Goal: Information Seeking & Learning: Learn about a topic

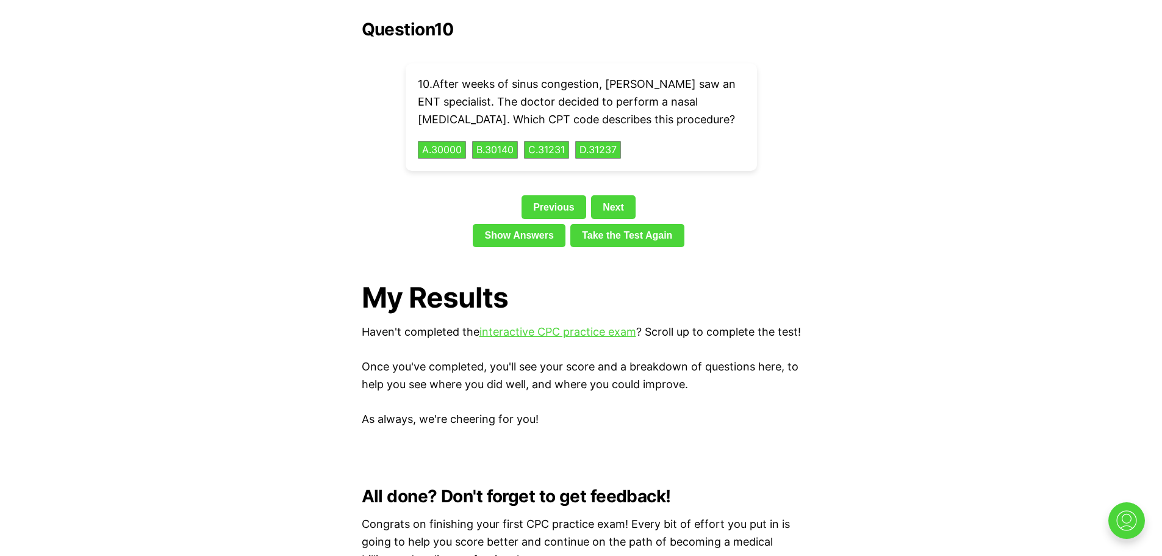
click at [579, 325] on link "interactive CPC practice exam" at bounding box center [557, 331] width 157 height 13
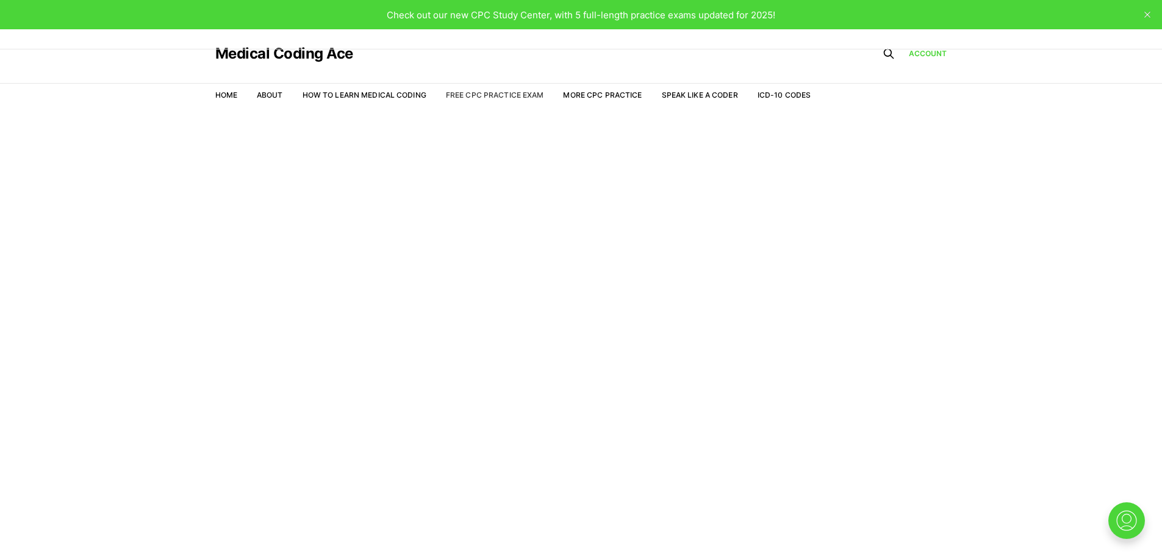
click at [526, 91] on link "Free CPC Practice Exam" at bounding box center [495, 94] width 98 height 9
click at [525, 90] on li "Free CPC Practice Exam" at bounding box center [495, 95] width 98 height 11
click at [476, 95] on link "Free CPC Practice Exam" at bounding box center [495, 94] width 98 height 9
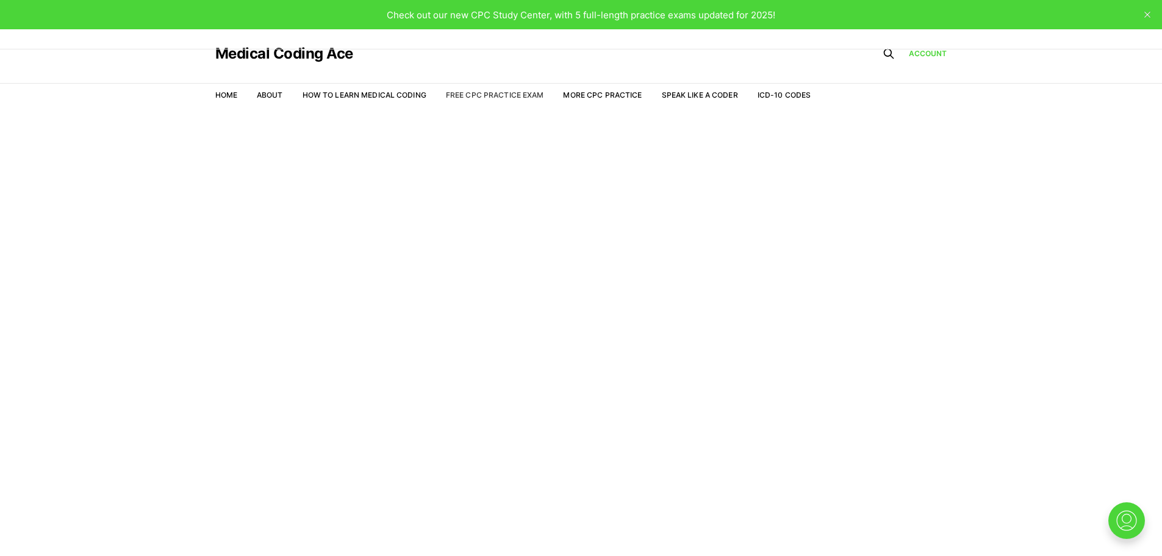
click at [477, 95] on link "Free CPC Practice Exam" at bounding box center [495, 94] width 98 height 9
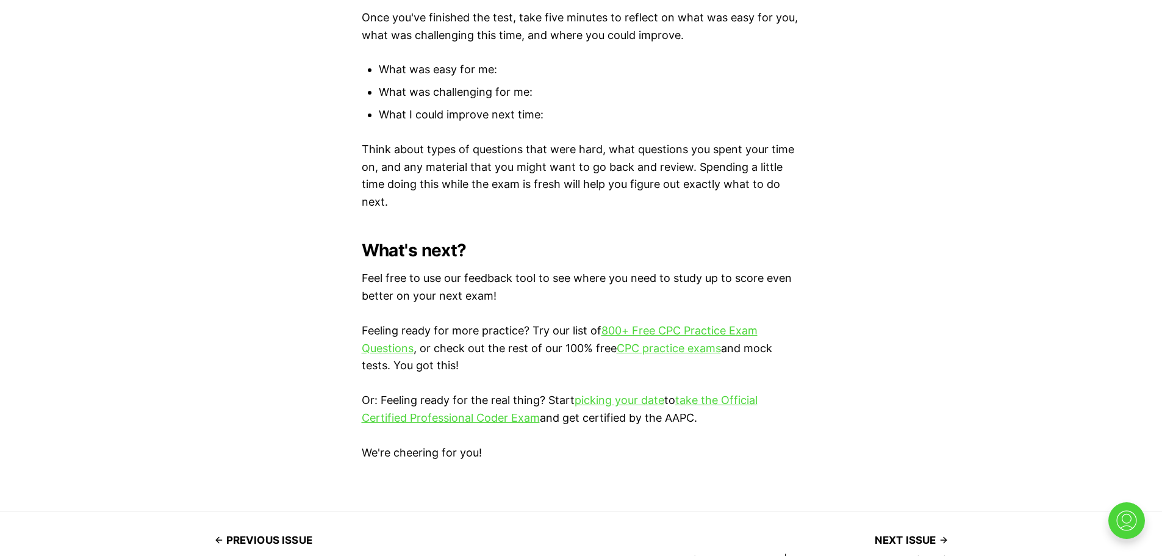
scroll to position [3508, 0]
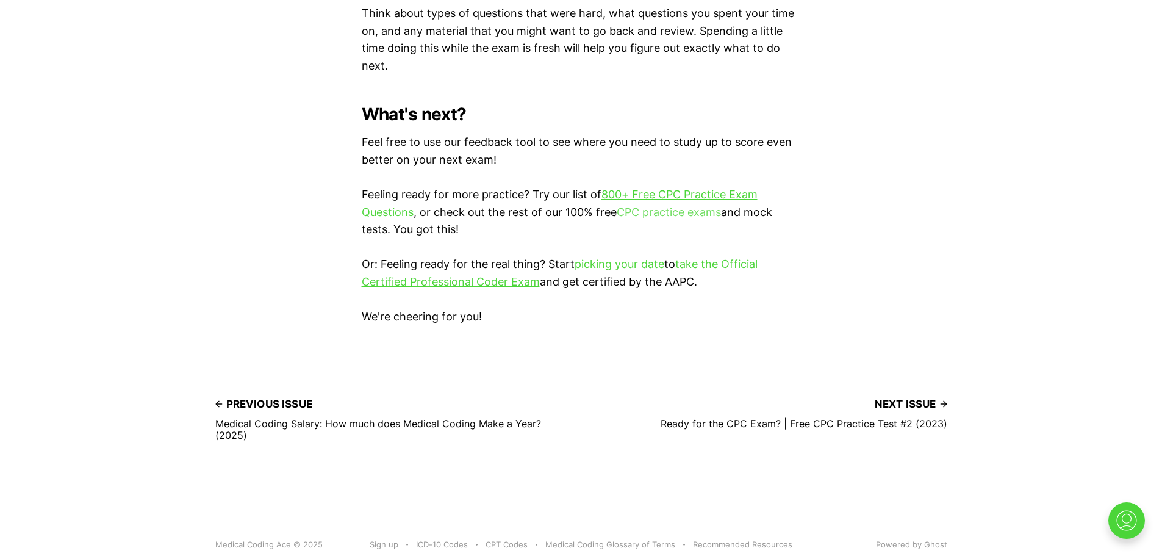
click at [642, 207] on link "CPC practice exams" at bounding box center [669, 212] width 104 height 13
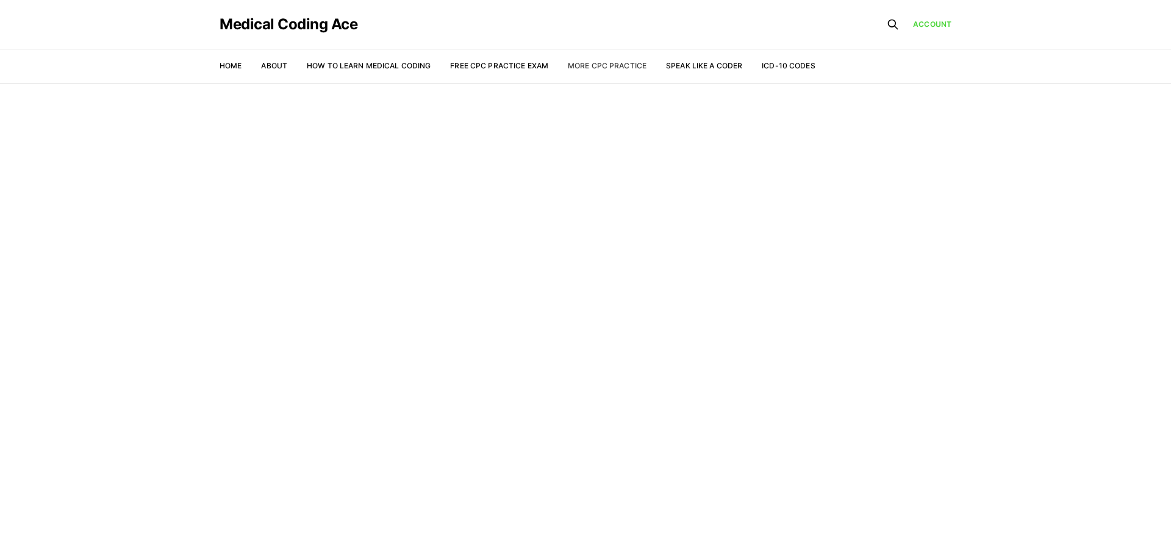
click at [586, 63] on link "More CPC Practice" at bounding box center [607, 65] width 79 height 9
click at [506, 69] on link "Free CPC Practice Exam" at bounding box center [499, 65] width 98 height 9
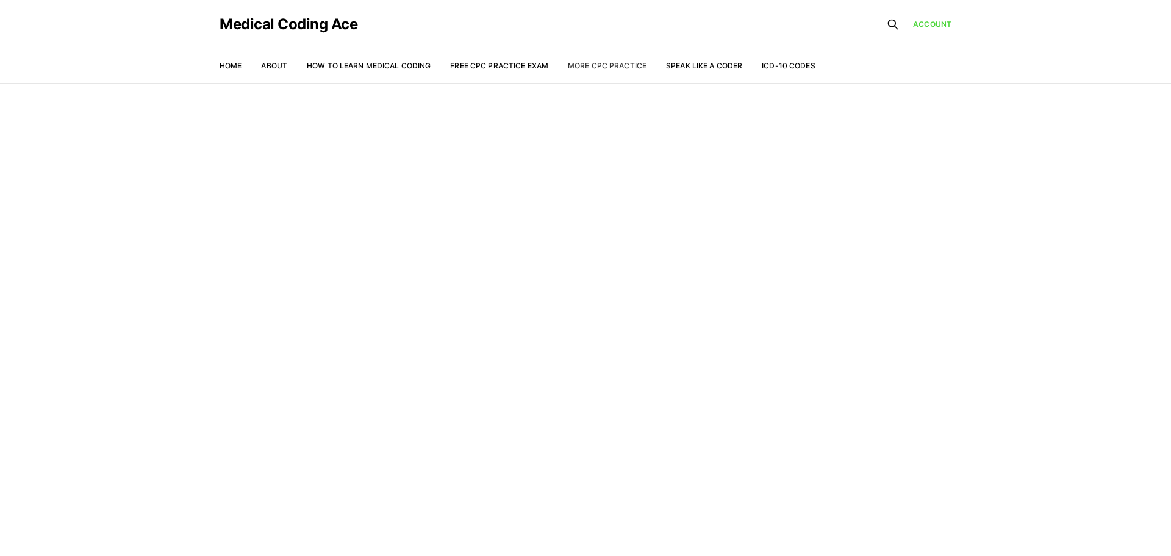
click at [588, 65] on link "More CPC Practice" at bounding box center [607, 65] width 79 height 9
click at [587, 64] on link "More CPC Practice" at bounding box center [607, 65] width 79 height 9
click at [586, 63] on link "More CPC Practice" at bounding box center [607, 65] width 79 height 9
click at [477, 65] on link "Free CPC Practice Exam" at bounding box center [499, 65] width 98 height 9
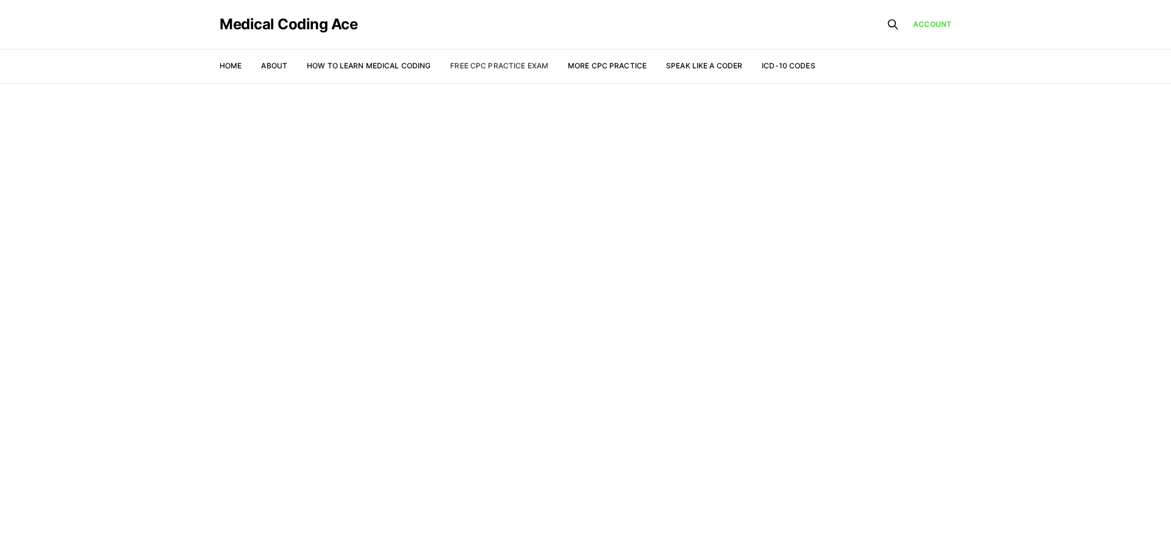
click at [477, 65] on link "Free CPC Practice Exam" at bounding box center [499, 65] width 98 height 9
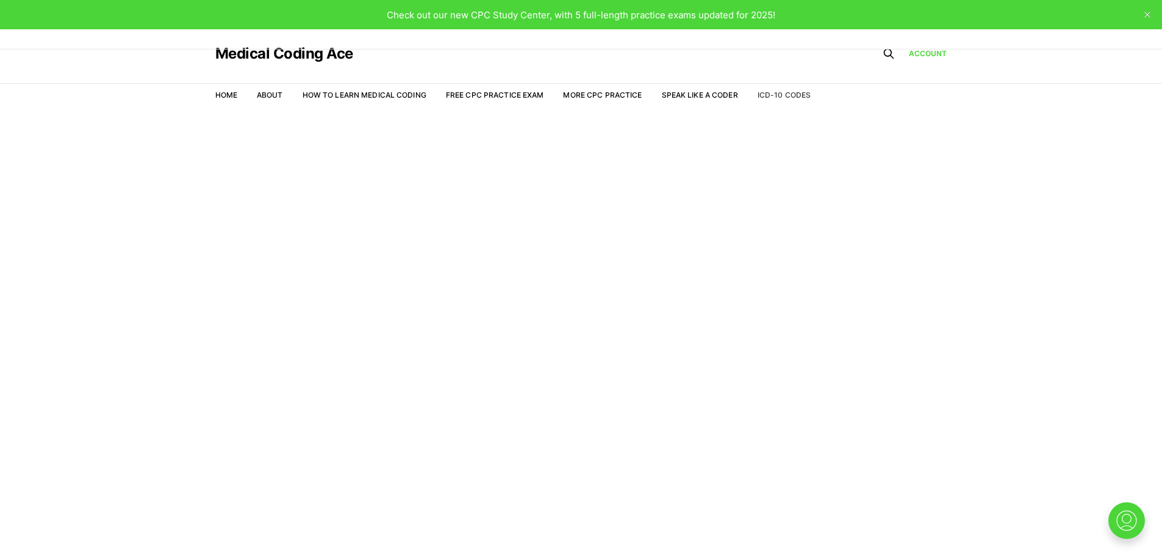
click at [765, 94] on link "ICD-10 Codes" at bounding box center [784, 94] width 53 height 9
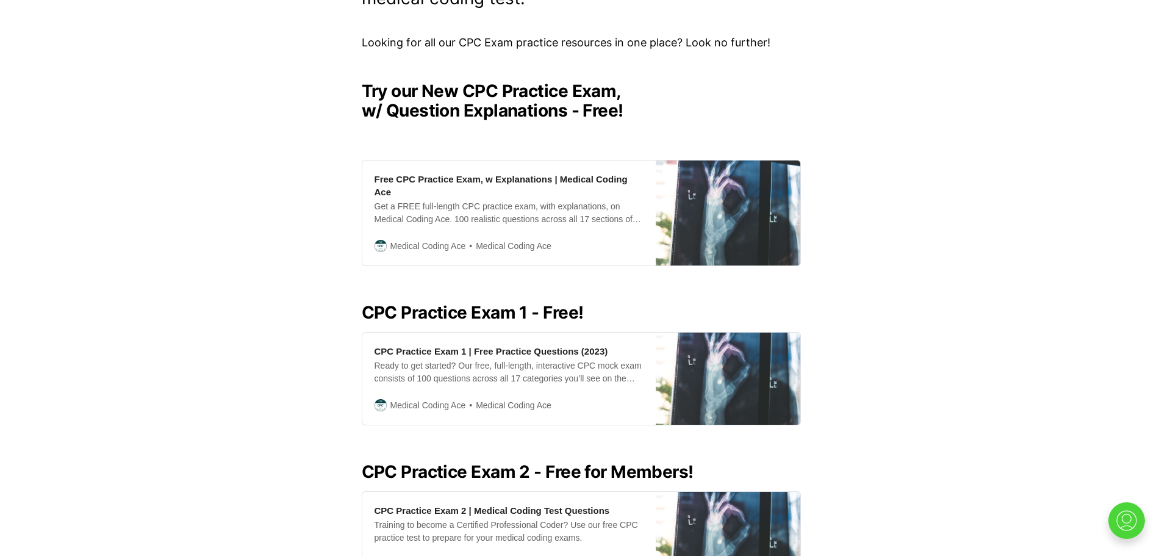
scroll to position [277, 0]
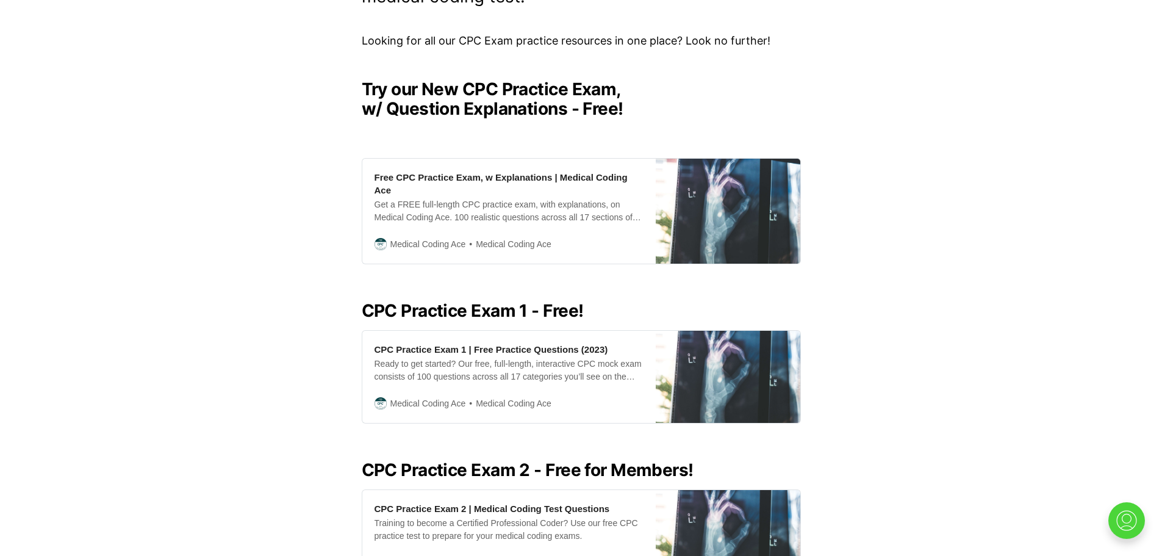
click at [561, 460] on h2 "CPC Practice Exam 2 - Free for Members!" at bounding box center [581, 470] width 439 height 20
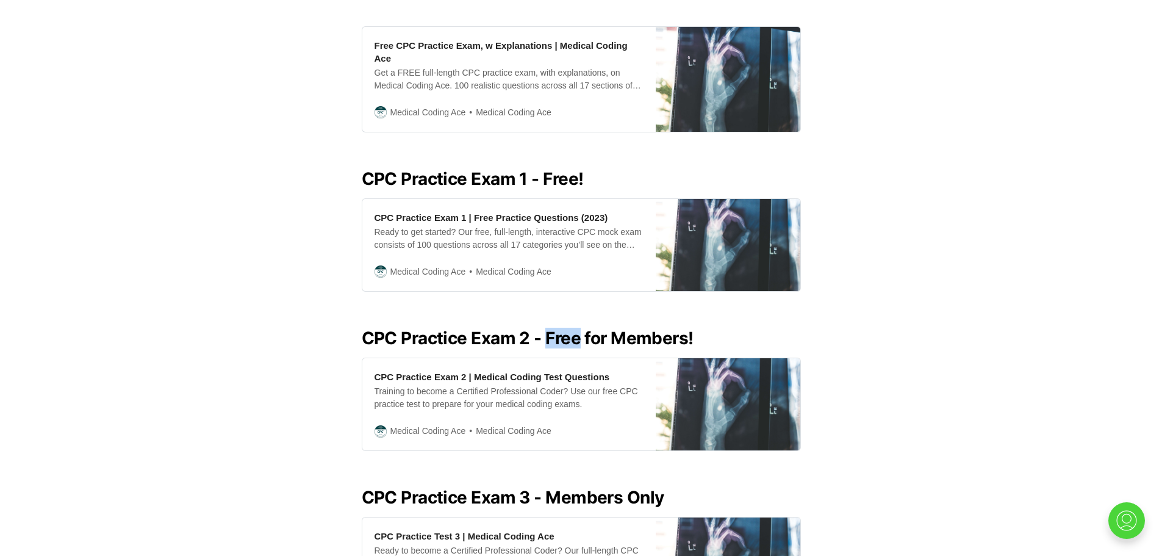
scroll to position [509, 0]
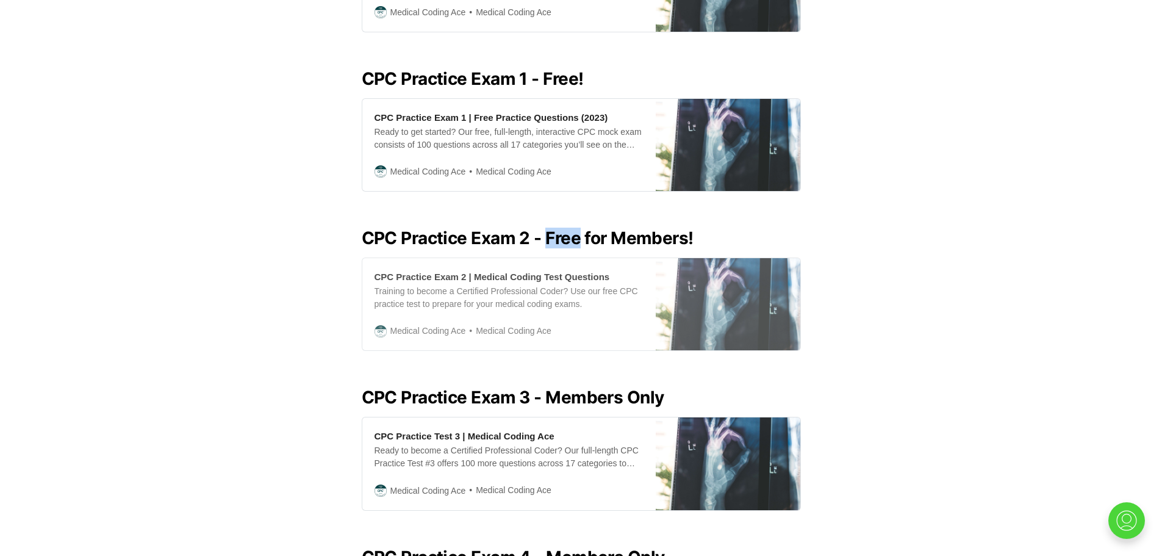
click at [456, 324] on span "Medical Coding Ace" at bounding box center [428, 330] width 76 height 13
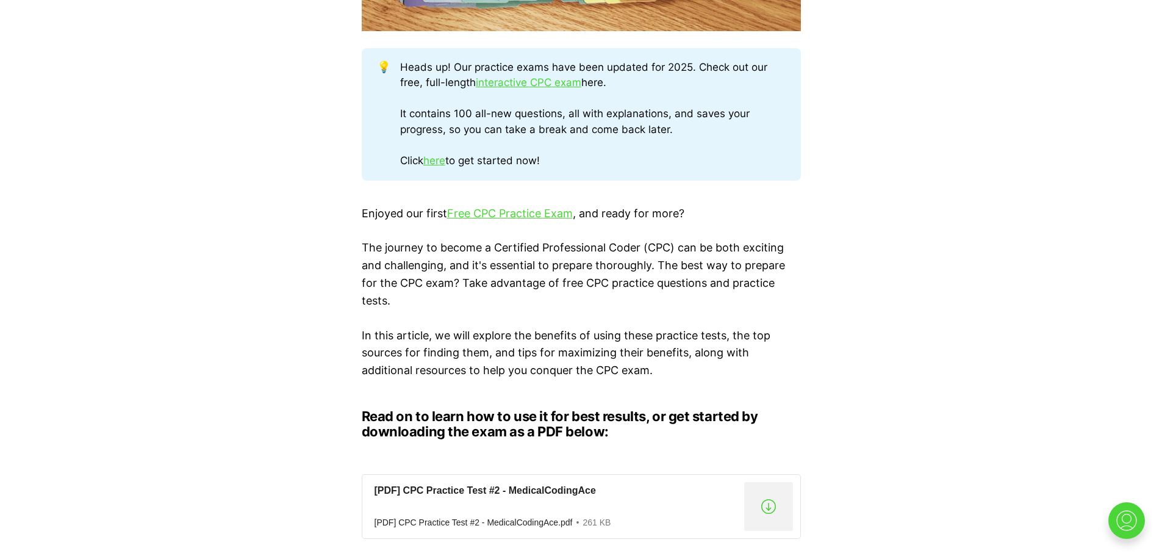
scroll to position [773, 0]
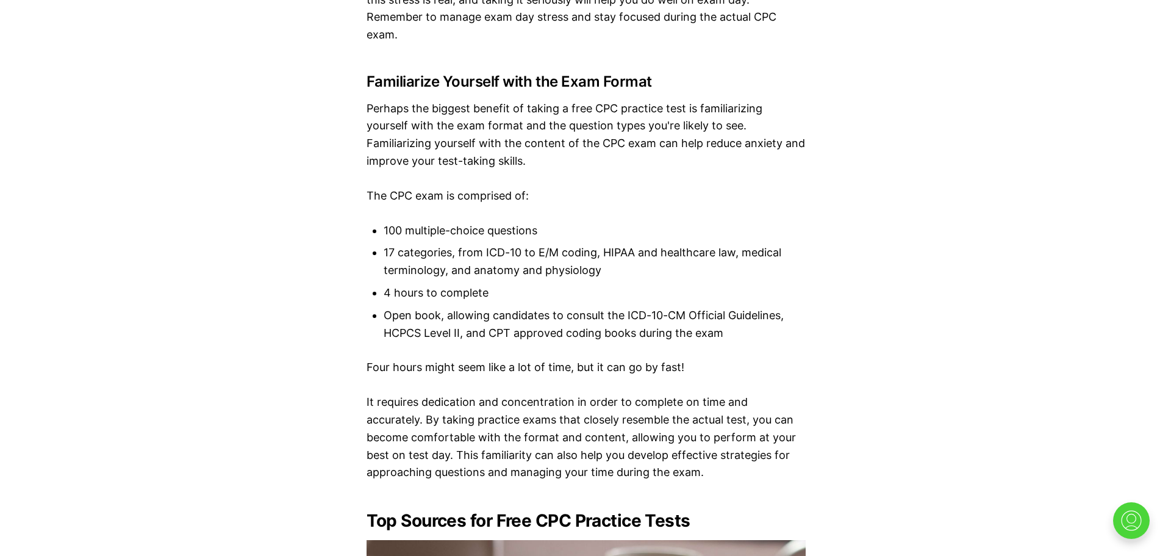
scroll to position [3309, 0]
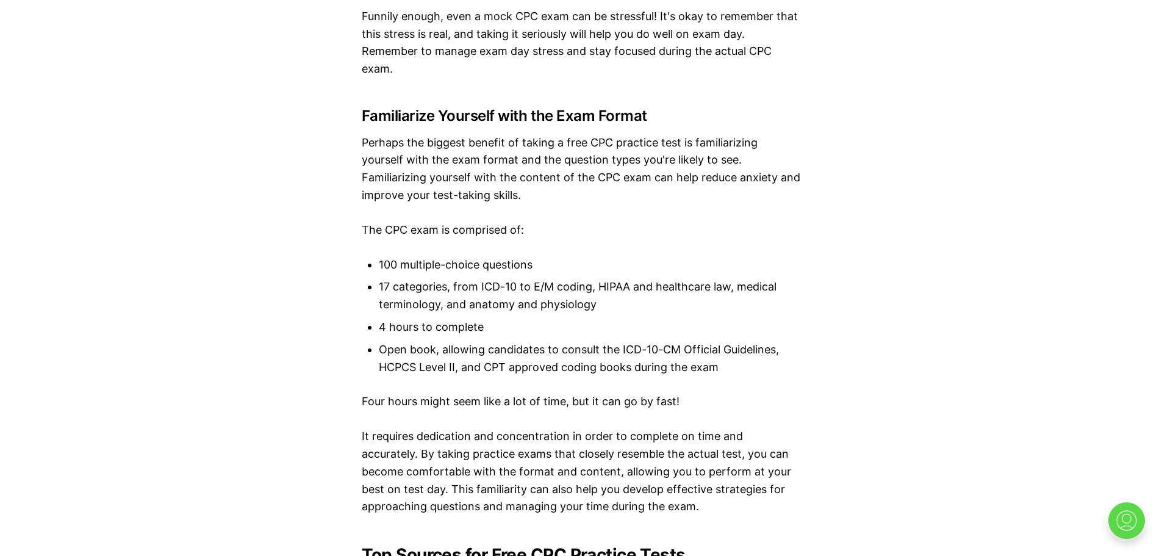
click at [1122, 515] on img at bounding box center [1126, 520] width 39 height 39
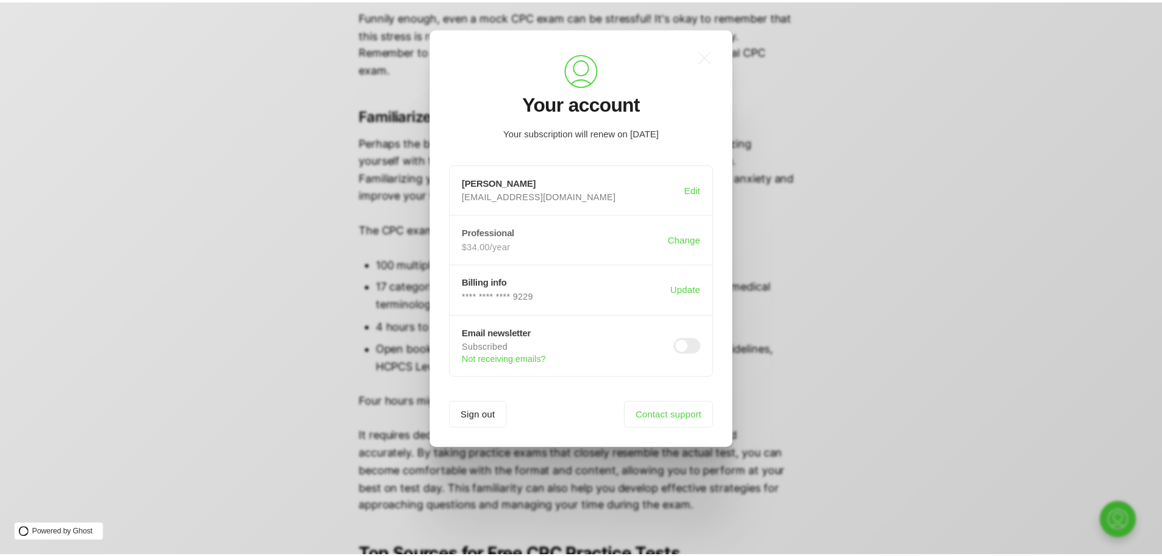
scroll to position [0, 0]
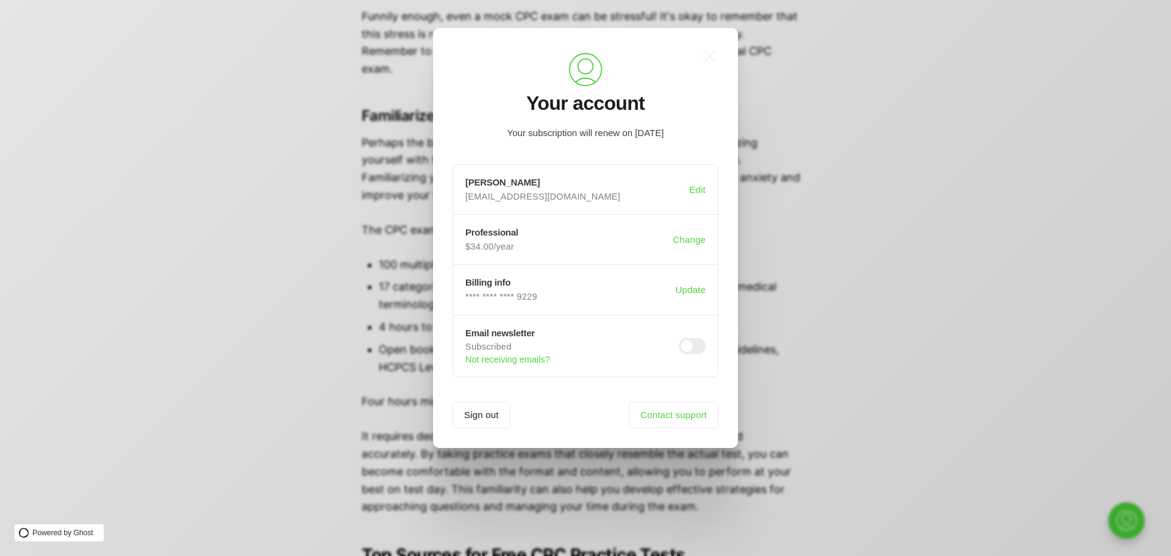
click at [822, 146] on div ".a{fill:none;stroke:currentColor;stroke-linecap:round;stroke-linejoin:round;str…" at bounding box center [594, 278] width 1189 height 556
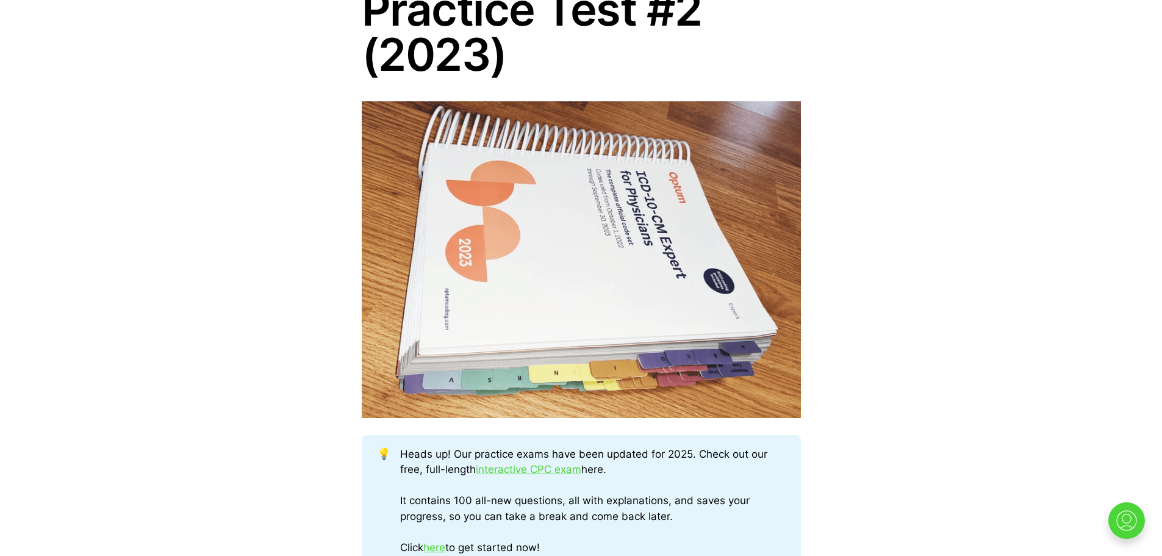
scroll to position [364, 0]
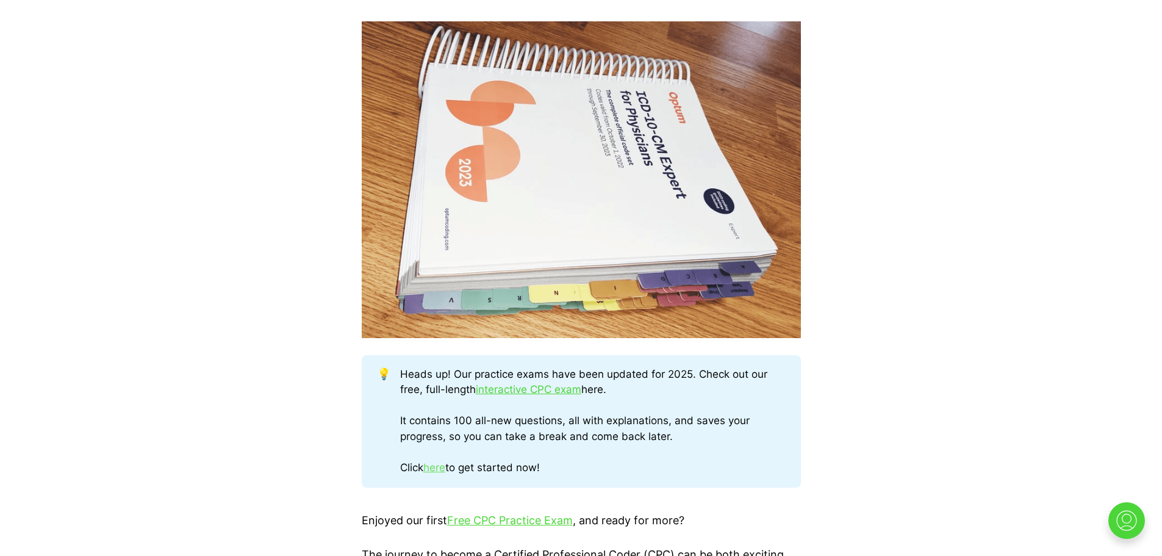
click at [440, 464] on link "here" at bounding box center [434, 467] width 22 height 12
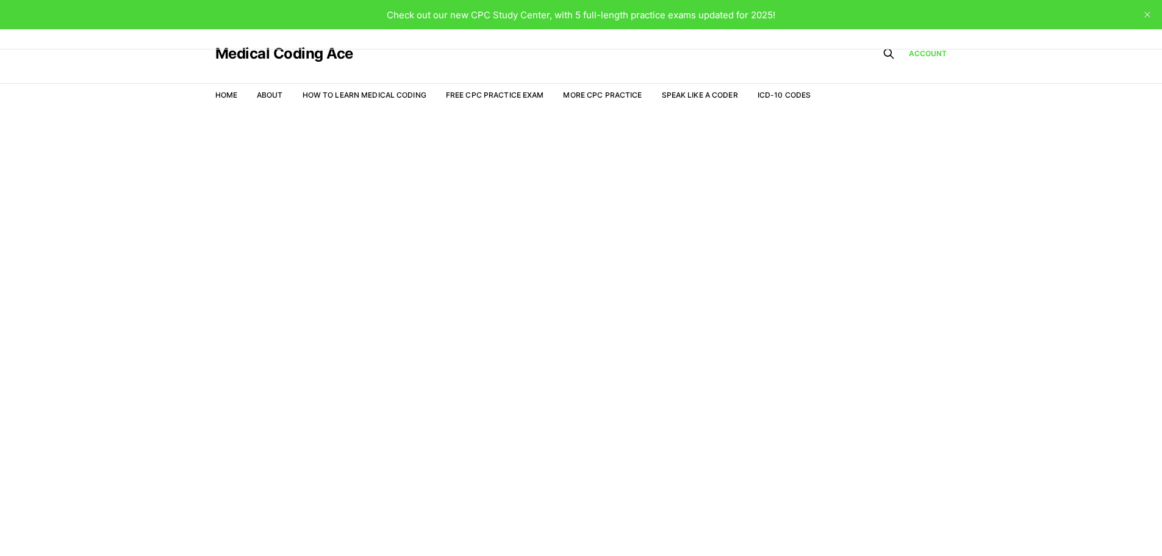
click at [710, 11] on span "Check out our new CPC Study Center, with 5 full-length practice exams updated f…" at bounding box center [581, 15] width 389 height 12
click at [529, 96] on link "Free CPC Practice Exam" at bounding box center [495, 94] width 98 height 9
click at [596, 95] on link "More CPC Practice" at bounding box center [602, 94] width 79 height 9
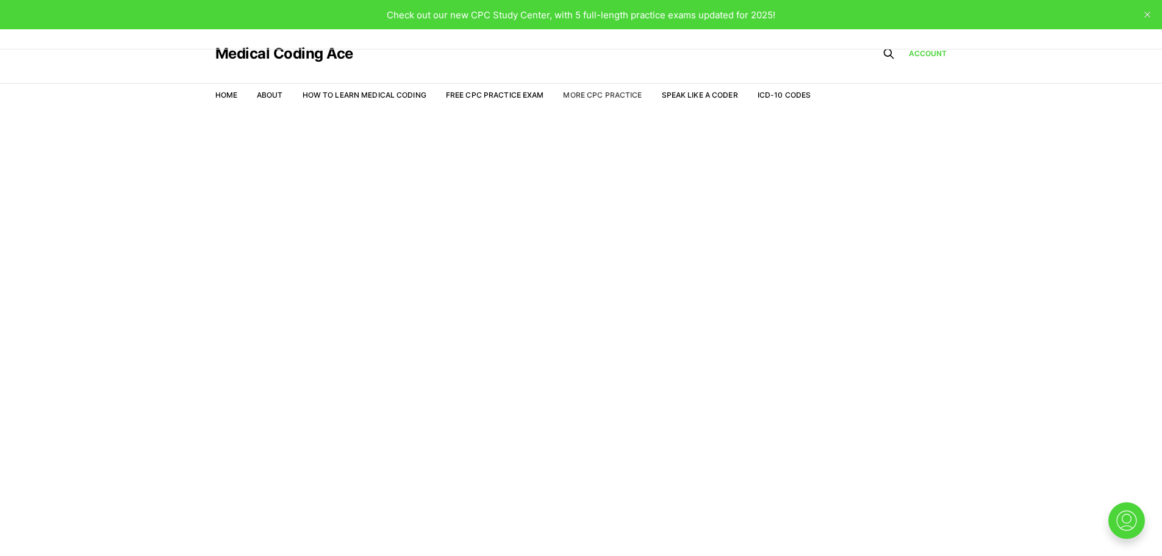
click at [596, 95] on link "More CPC Practice" at bounding box center [602, 94] width 79 height 9
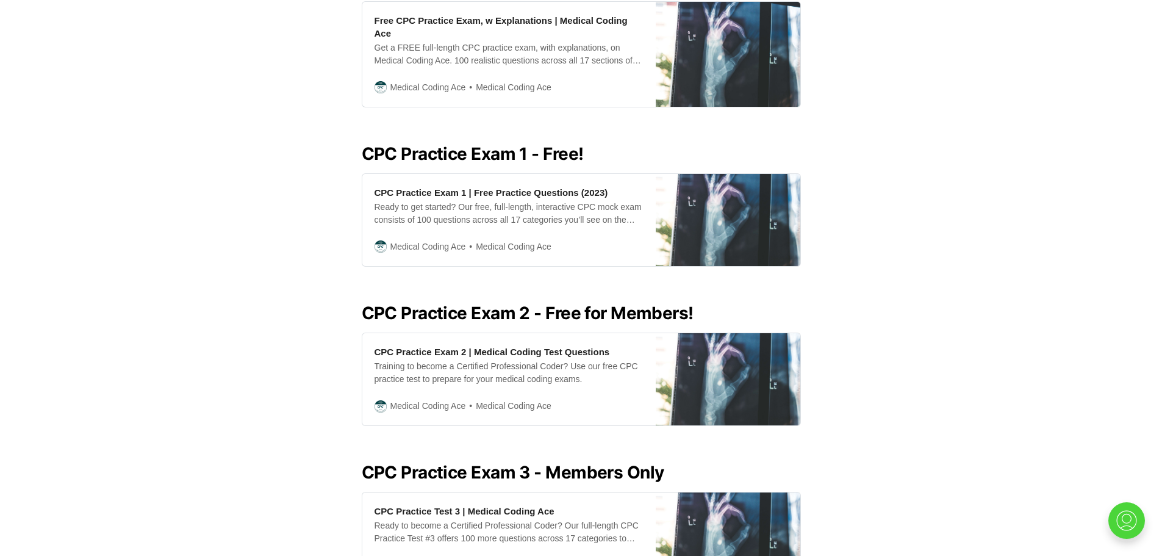
scroll to position [465, 0]
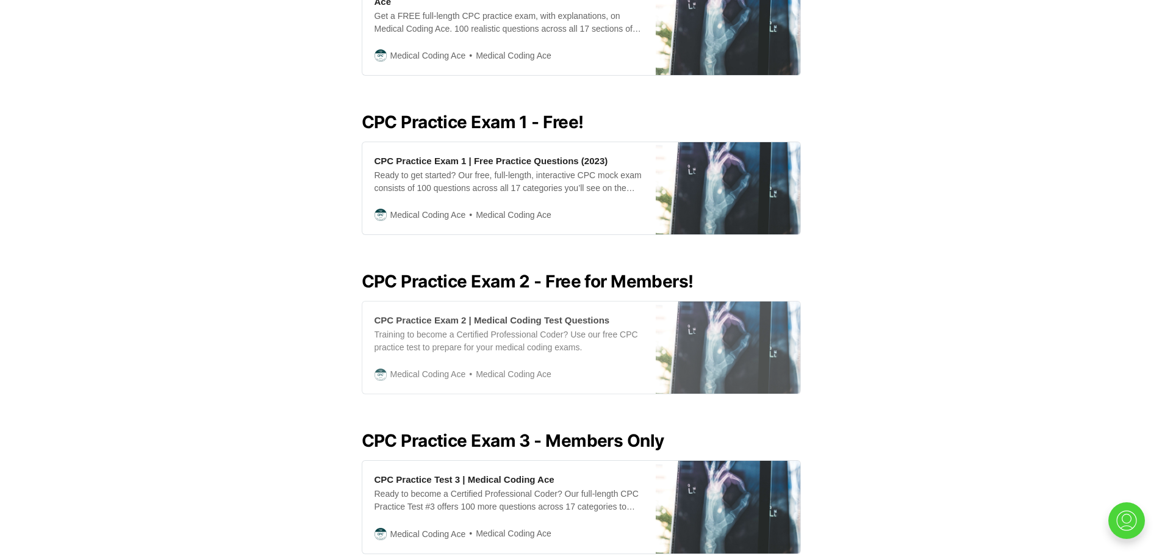
click at [511, 314] on div "CPC Practice Exam 2 | Medical Coding Test Questions" at bounding box center [492, 320] width 235 height 13
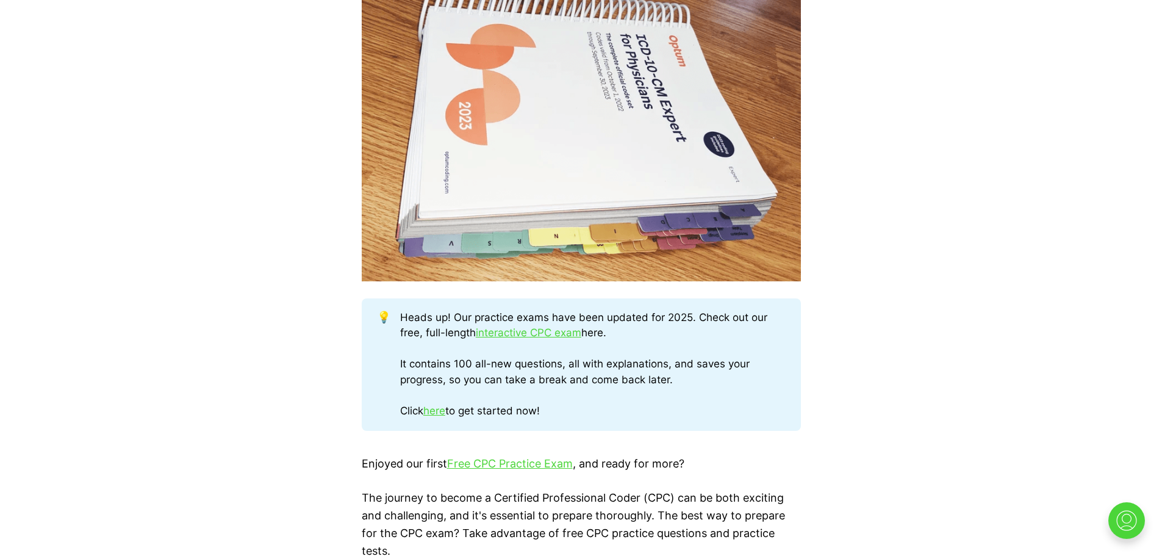
scroll to position [512, 0]
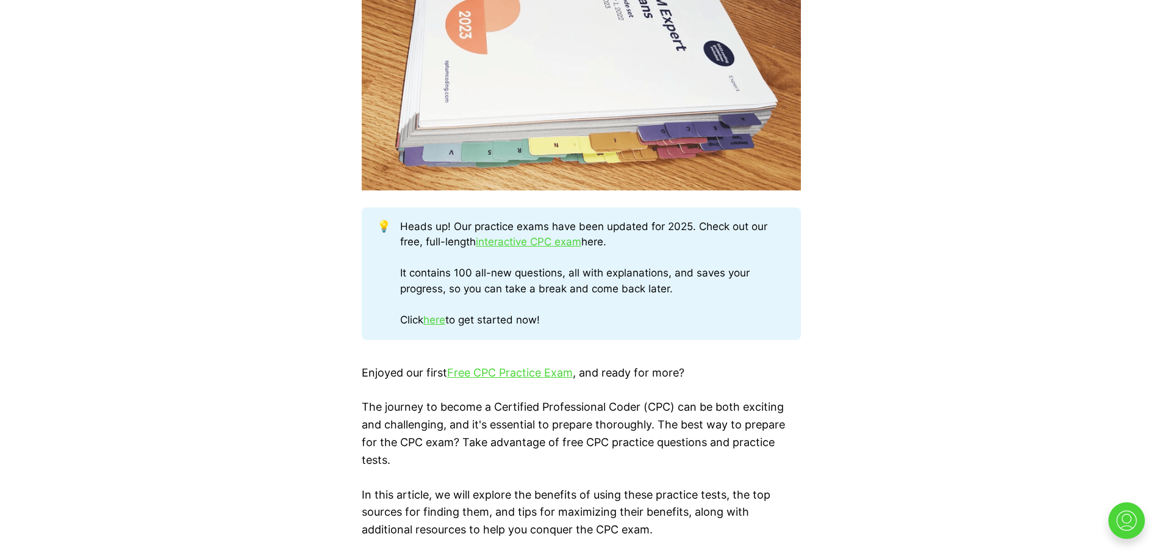
click at [513, 241] on link "interactive CPC exam" at bounding box center [529, 241] width 106 height 12
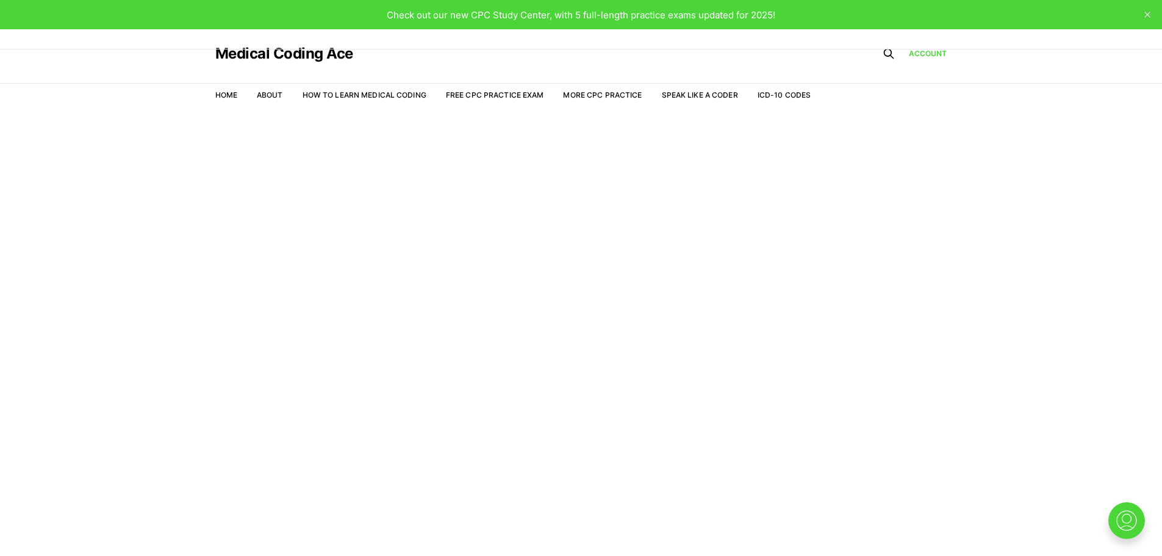
click at [715, 18] on span "Check out our new CPC Study Center, with 5 full-length practice exams updated f…" at bounding box center [581, 15] width 389 height 12
drag, startPoint x: 1159, startPoint y: 93, endPoint x: 1158, endPoint y: 156, distance: 62.8
click at [1158, 156] on div "Medical Coding Ace Home About How to Learn Medical Coding Free CPC Practice Exa…" at bounding box center [581, 307] width 1162 height 556
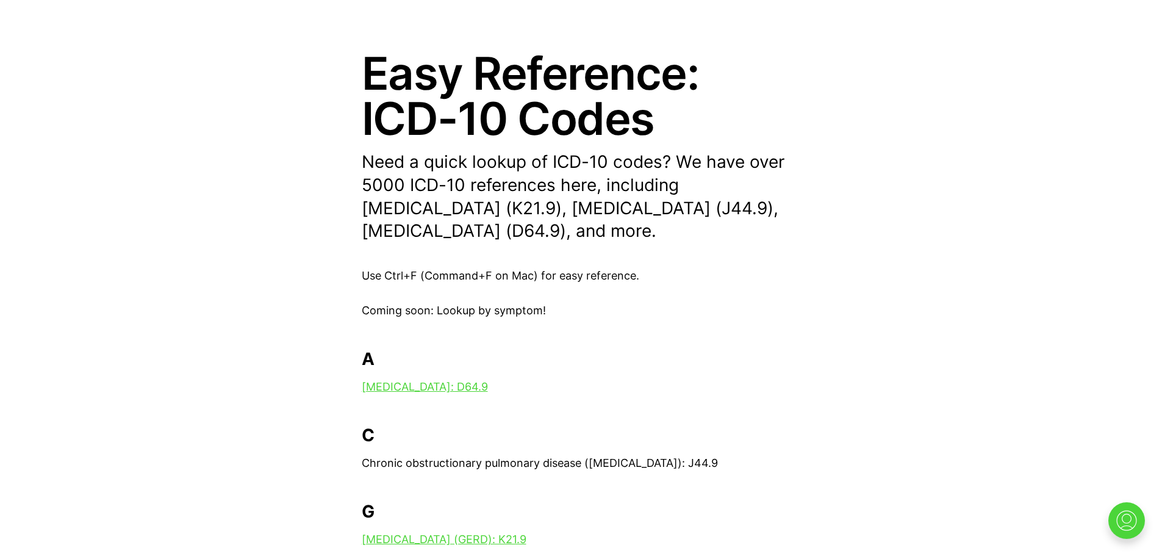
scroll to position [87, 0]
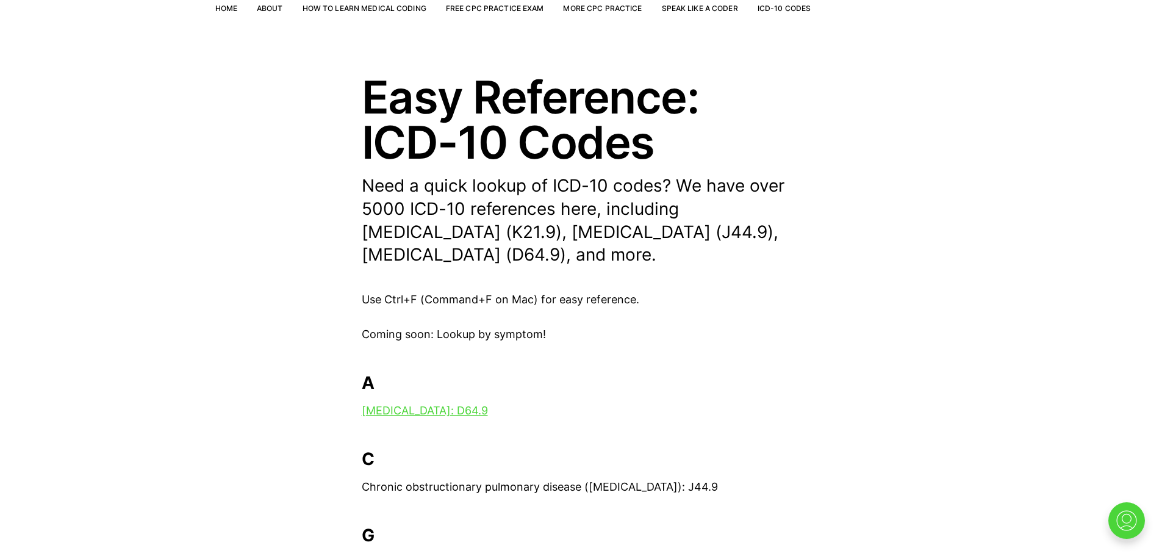
click at [1130, 203] on header "Easy Reference: ICD-10 Codes Need a quick lookup of ICD-10 codes? We have over …" at bounding box center [581, 170] width 1162 height 192
click at [595, 5] on link "More CPC Practice" at bounding box center [602, 8] width 79 height 9
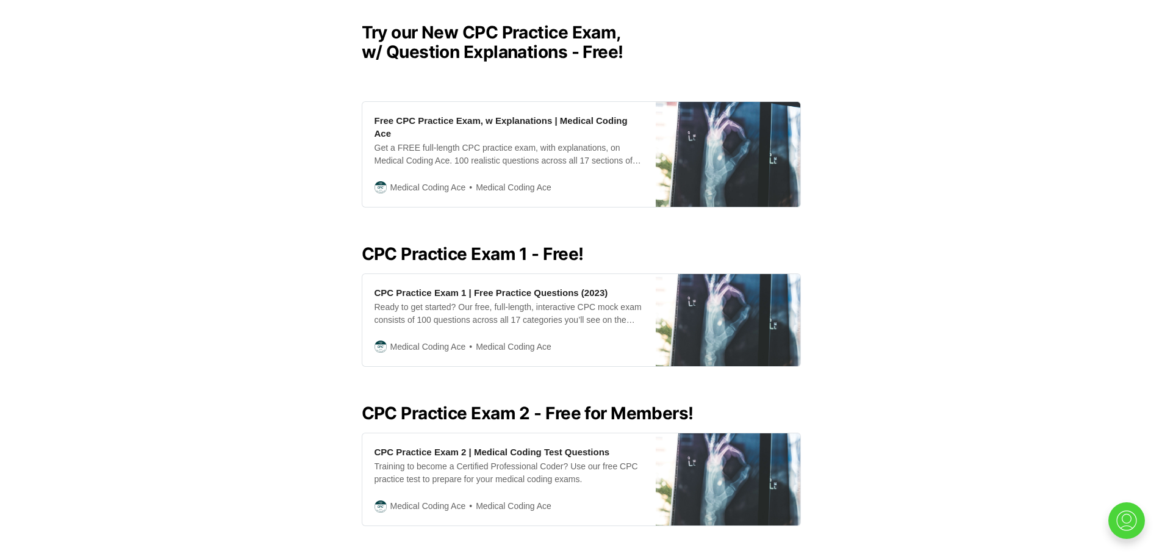
scroll to position [357, 0]
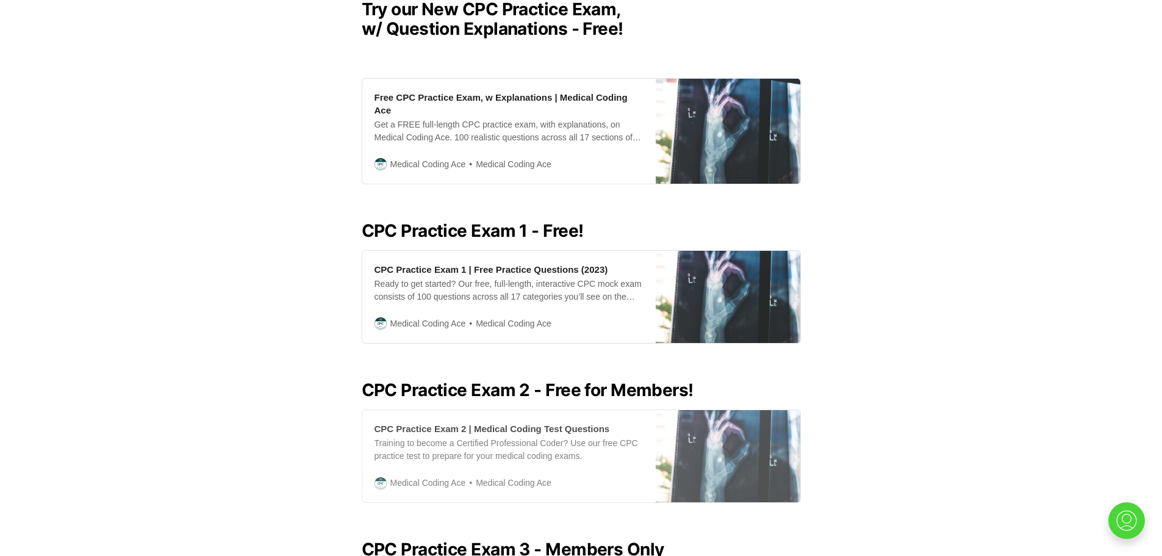
click at [691, 423] on img at bounding box center [728, 456] width 145 height 92
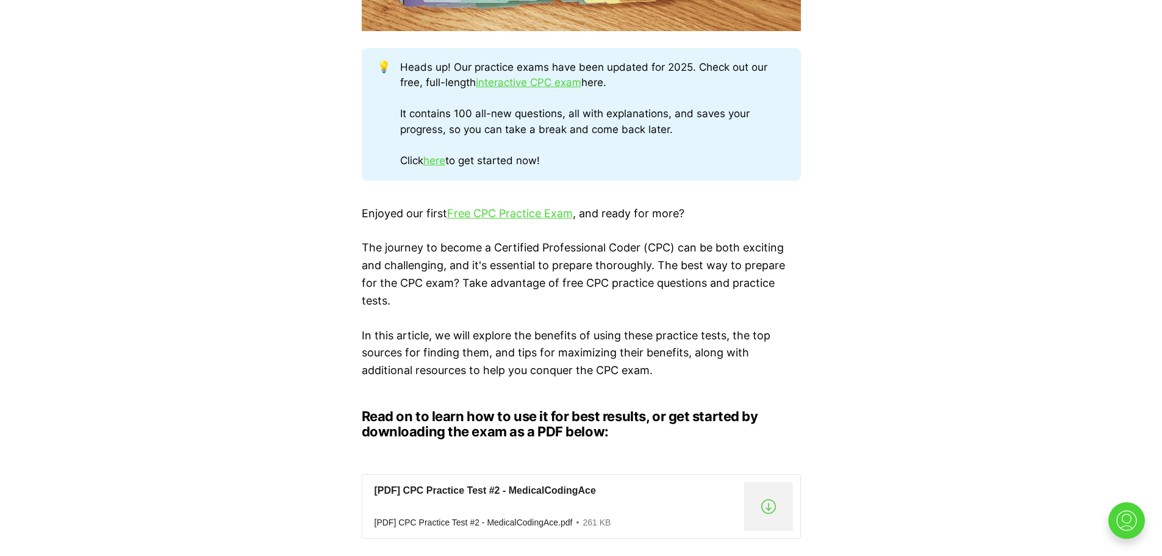
scroll to position [717, 0]
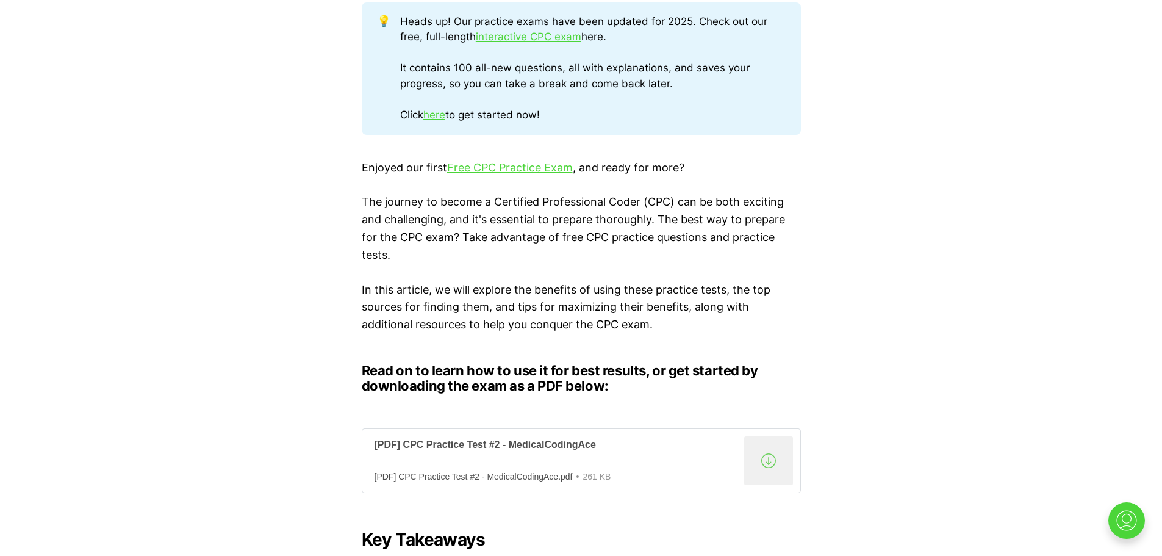
click at [489, 448] on div "[PDF] CPC Practice Test #2 - MedicalCodingAce" at bounding box center [557, 445] width 365 height 13
click at [469, 441] on div "[PDF] CPC Practice Test #2 - MedicalCodingAce" at bounding box center [557, 445] width 365 height 13
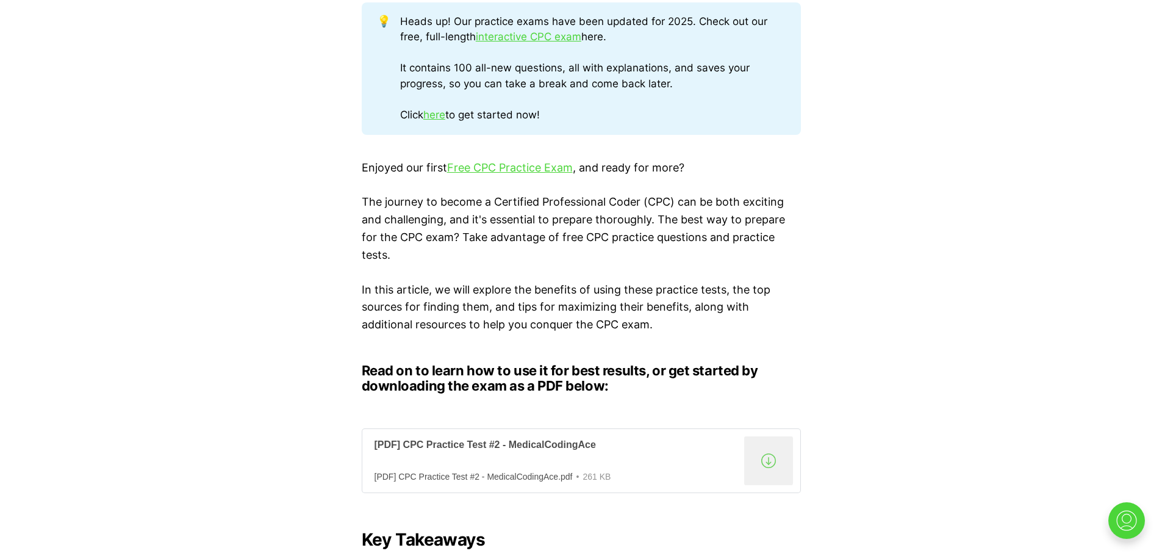
click at [469, 441] on div "[PDF] CPC Practice Test #2 - MedicalCodingAce" at bounding box center [557, 445] width 365 height 13
click at [502, 474] on div "[PDF] CPC Practice Test #2 - MedicalCodingAce.pdf" at bounding box center [474, 477] width 198 height 10
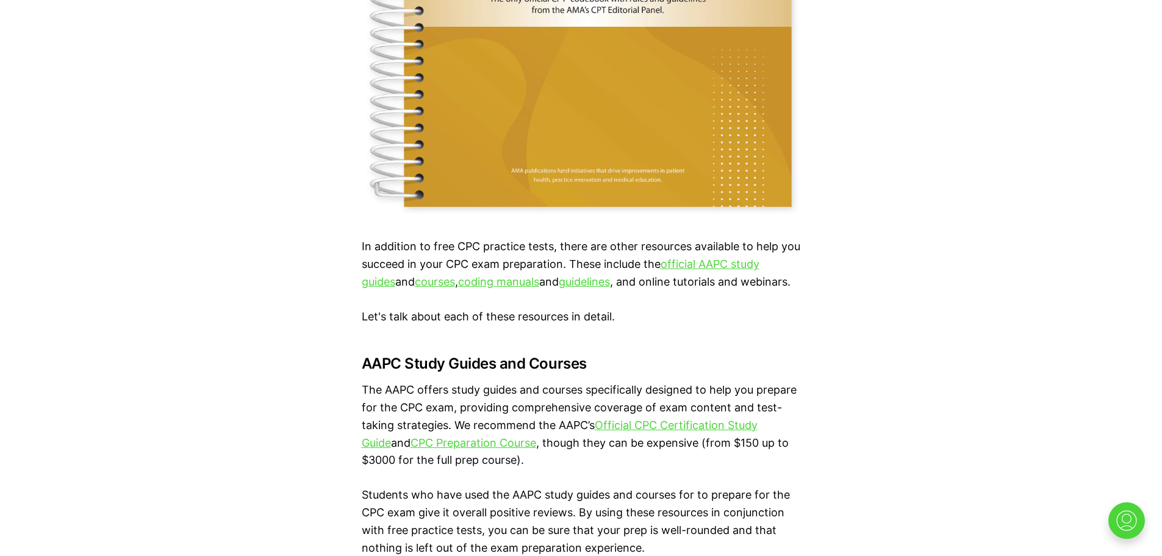
scroll to position [7528, 0]
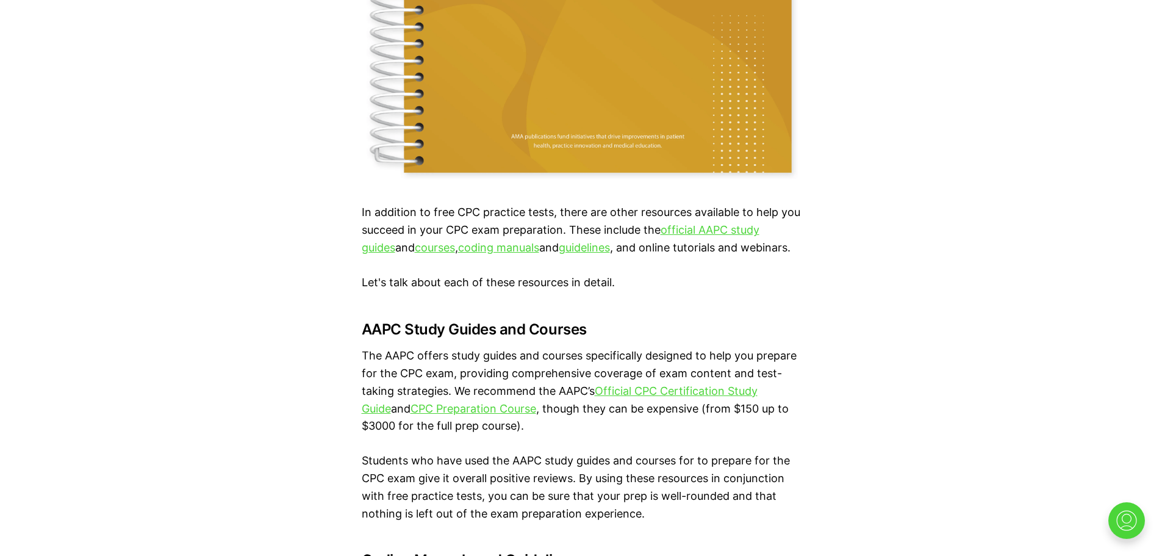
click at [697, 229] on link "official AAPC study guides" at bounding box center [561, 238] width 398 height 30
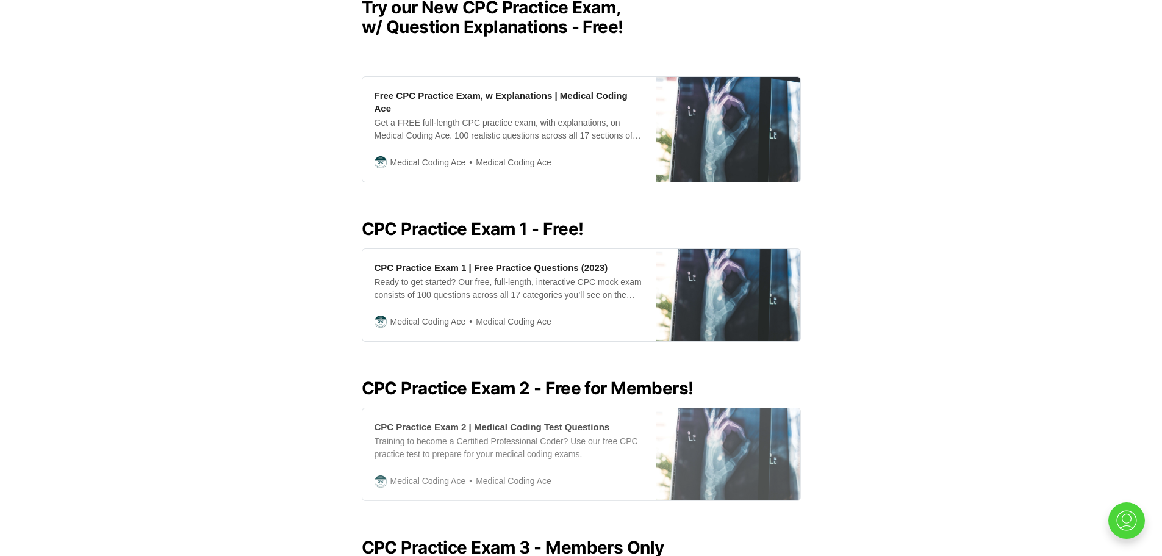
click at [464, 474] on span "Medical Coding Ace" at bounding box center [428, 480] width 76 height 13
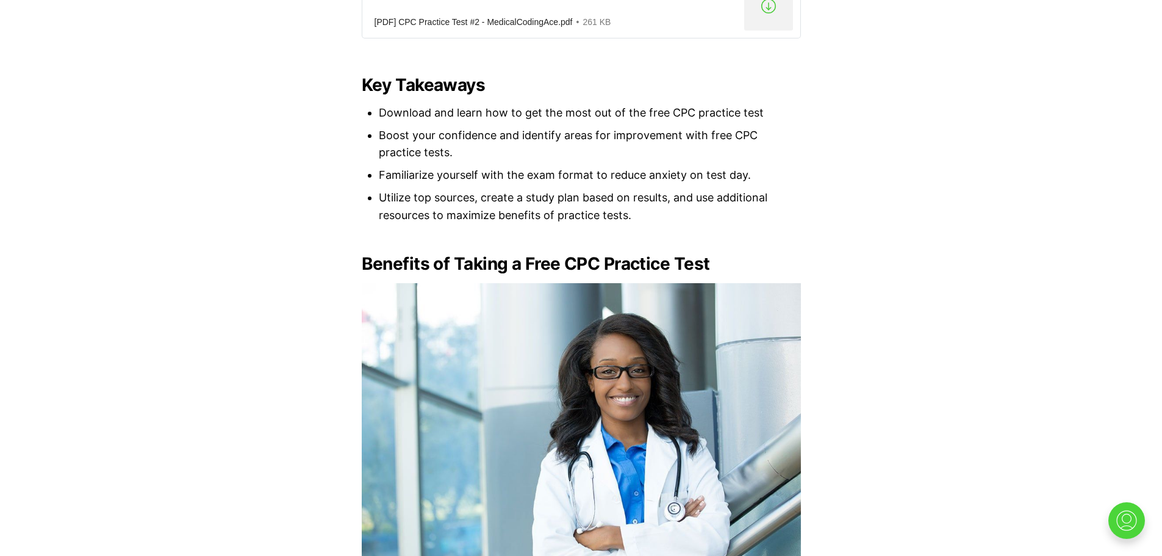
scroll to position [1183, 0]
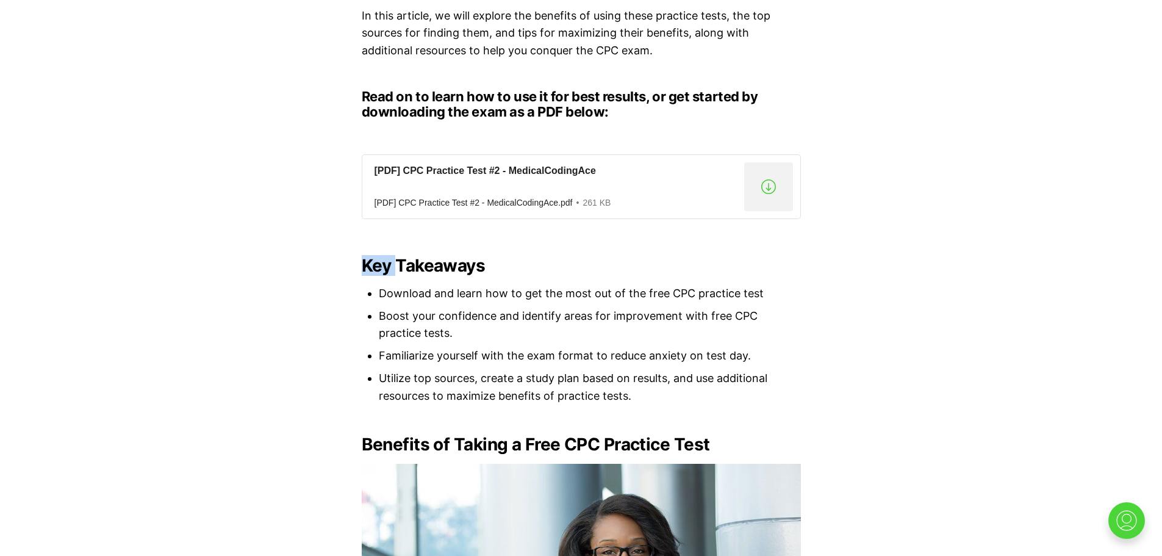
scroll to position [980, 0]
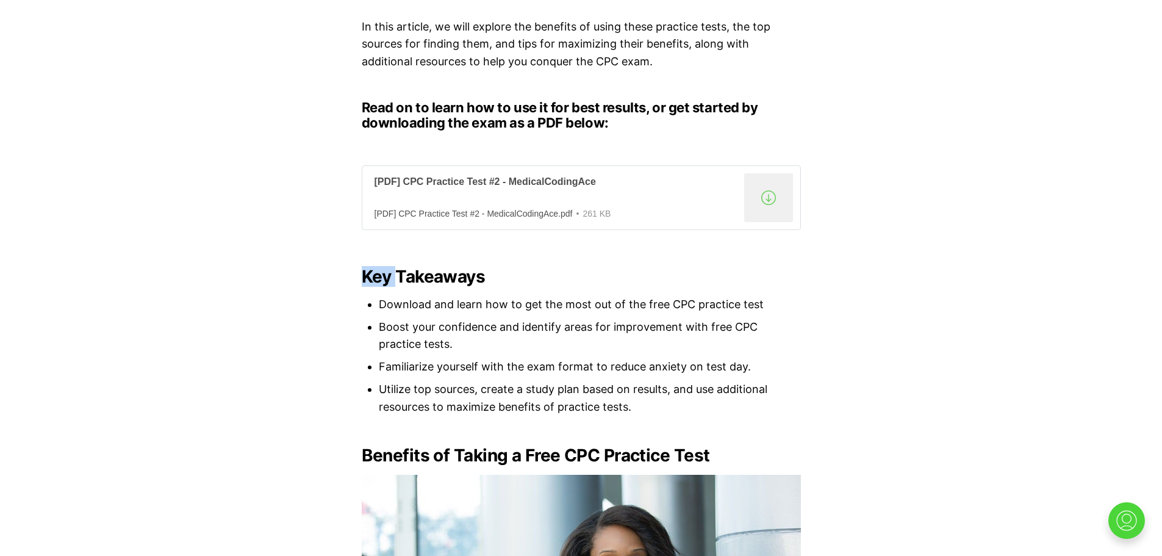
click at [764, 190] on div ".a{fill:none;stroke:currentColor;stroke-linecap:round;stroke-linejoin:round;str…" at bounding box center [768, 197] width 49 height 49
